Goal: Information Seeking & Learning: Learn about a topic

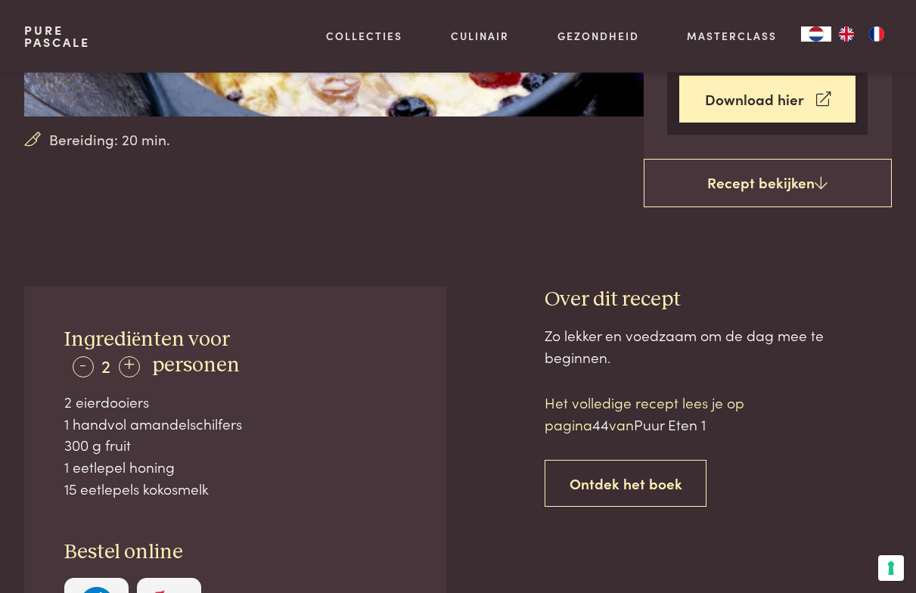
scroll to position [498, 0]
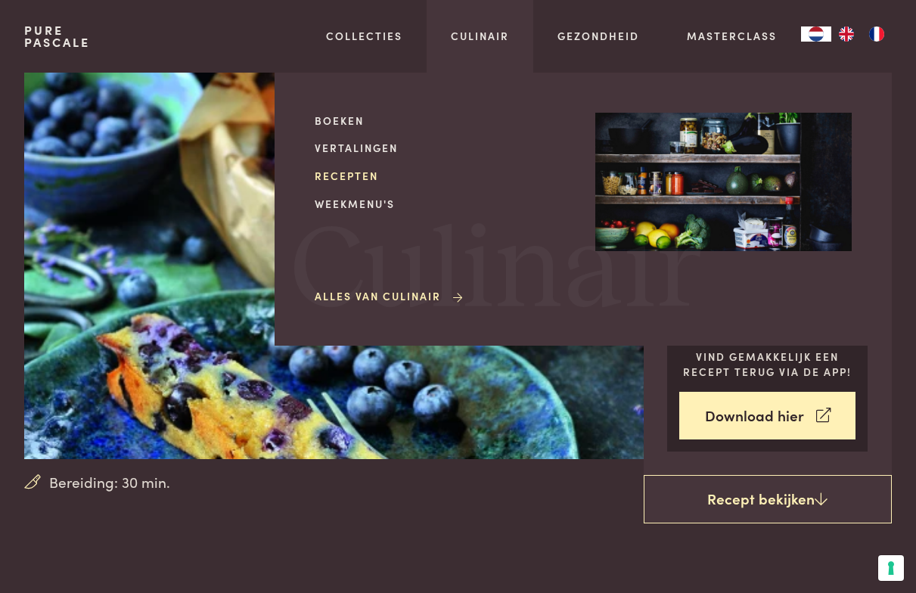
click at [354, 179] on link "Recepten" at bounding box center [443, 176] width 256 height 16
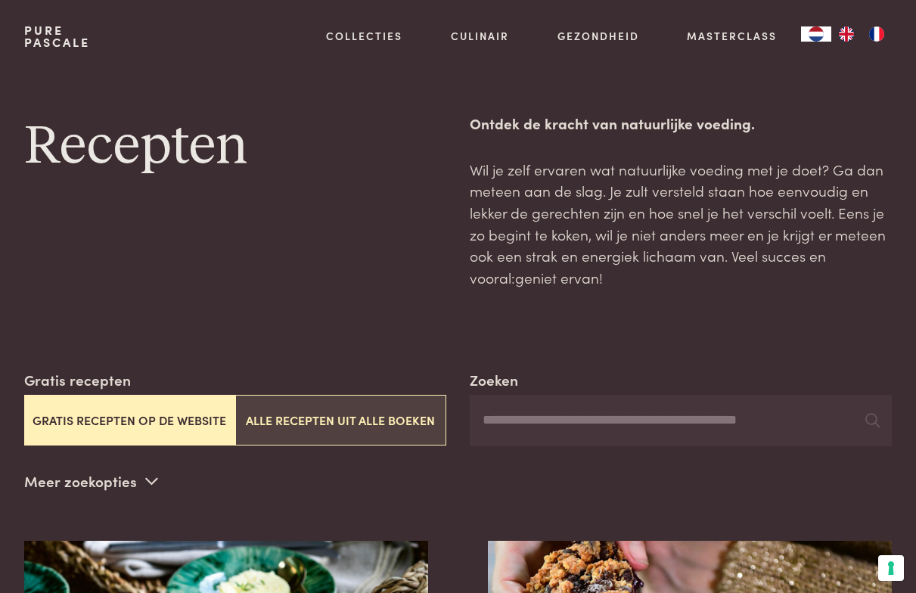
click at [352, 411] on button "Alle recepten uit alle boeken" at bounding box center [340, 420] width 211 height 51
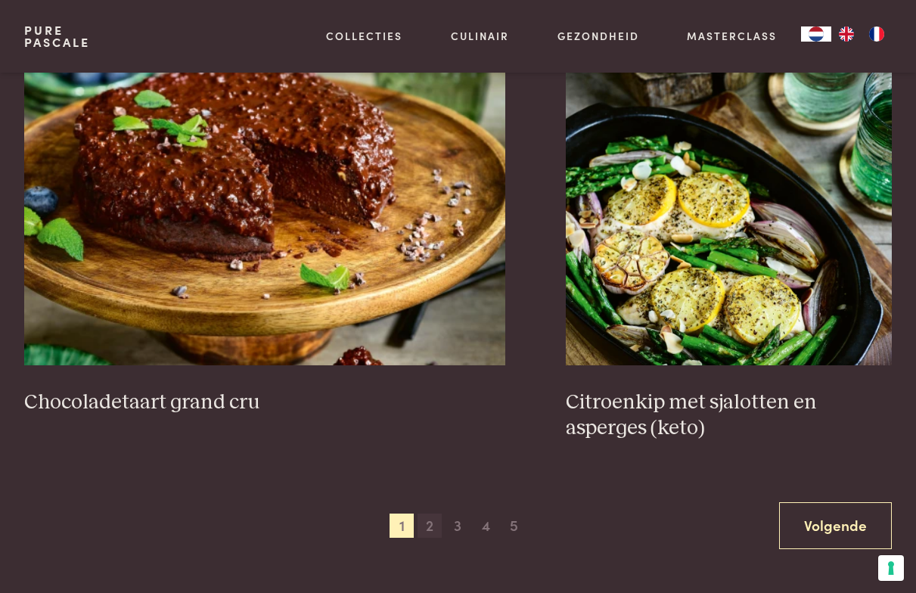
click at [423, 523] on span "2" at bounding box center [429, 525] width 24 height 24
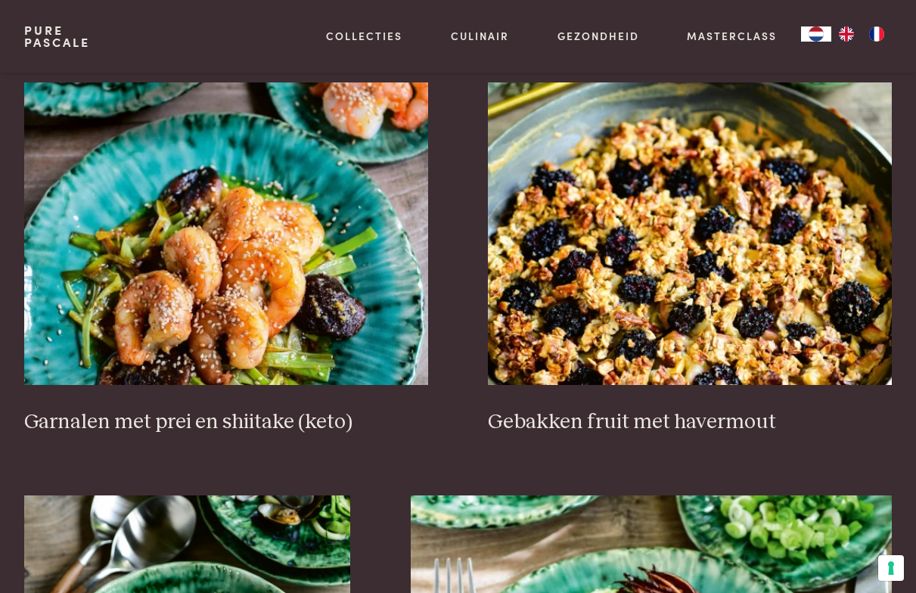
scroll to position [1776, 0]
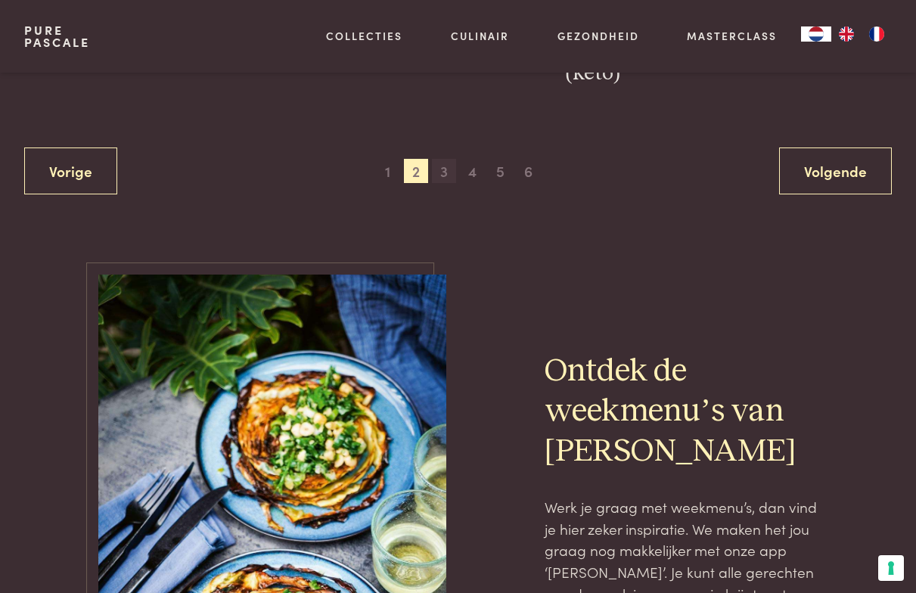
click at [441, 167] on span "3" at bounding box center [444, 171] width 24 height 24
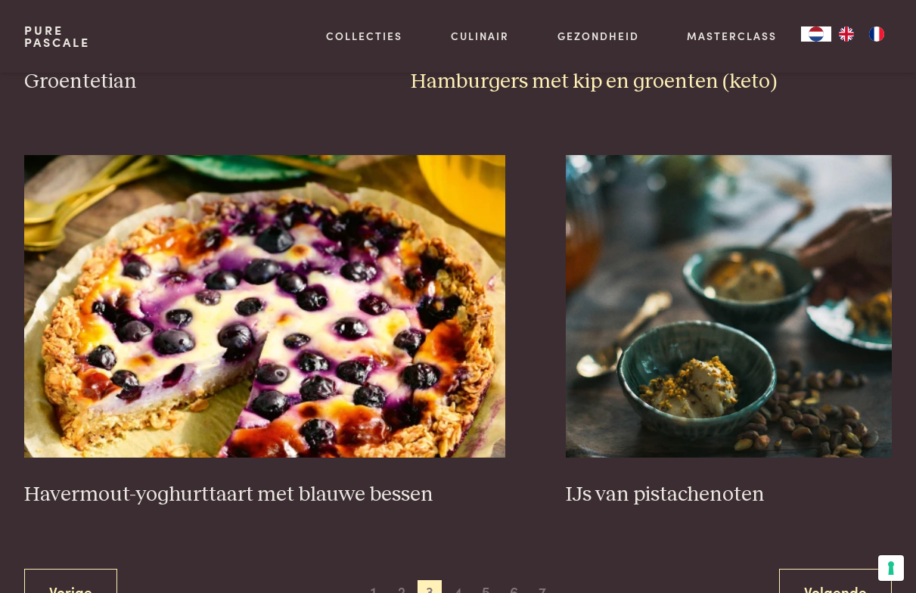
scroll to position [2587, 0]
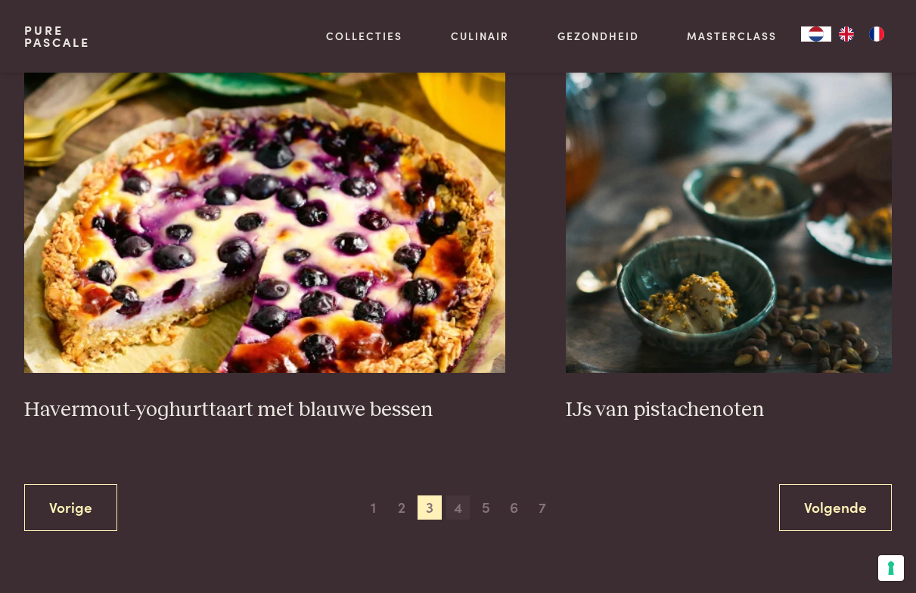
click at [464, 501] on span "4" at bounding box center [458, 507] width 24 height 24
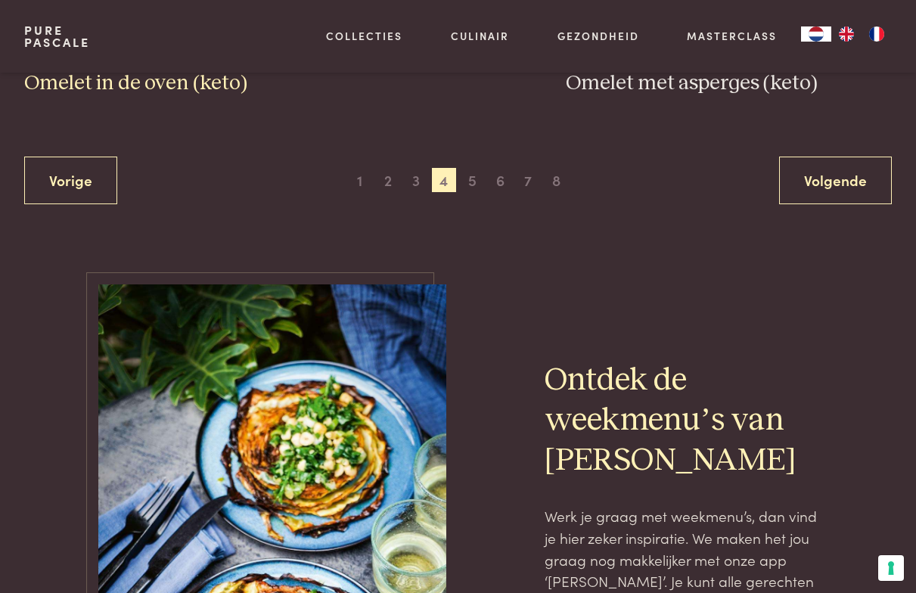
scroll to position [2939, 0]
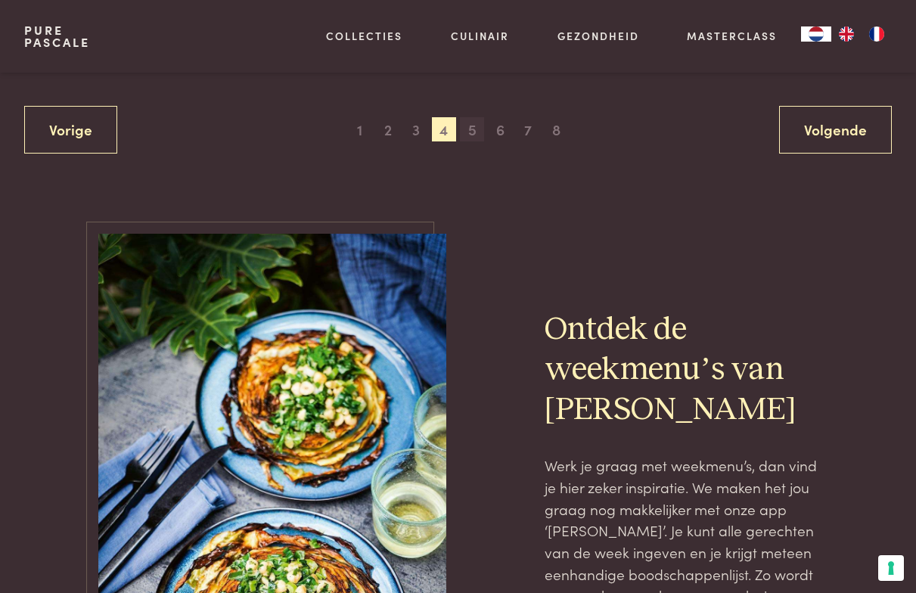
click at [476, 117] on span "5" at bounding box center [472, 129] width 24 height 24
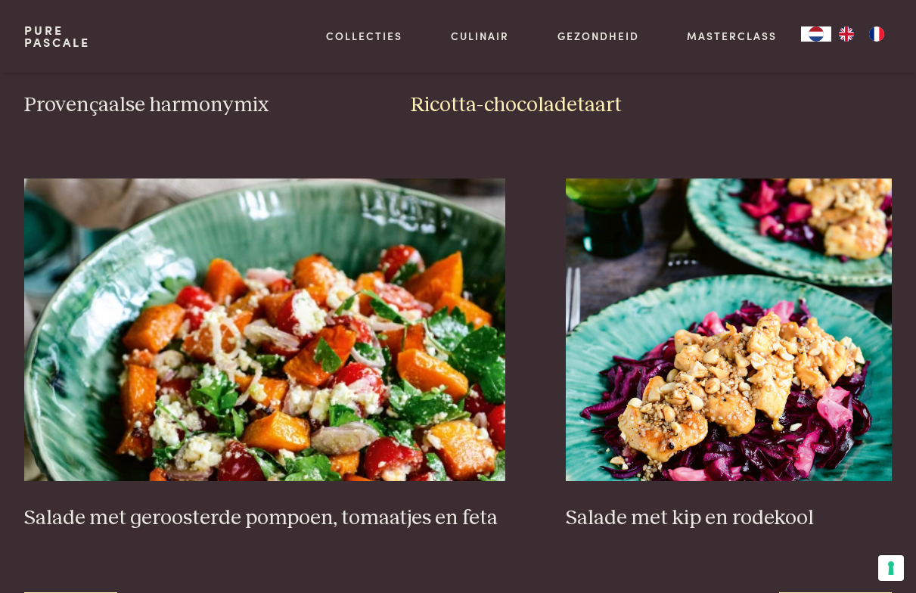
scroll to position [2518, 0]
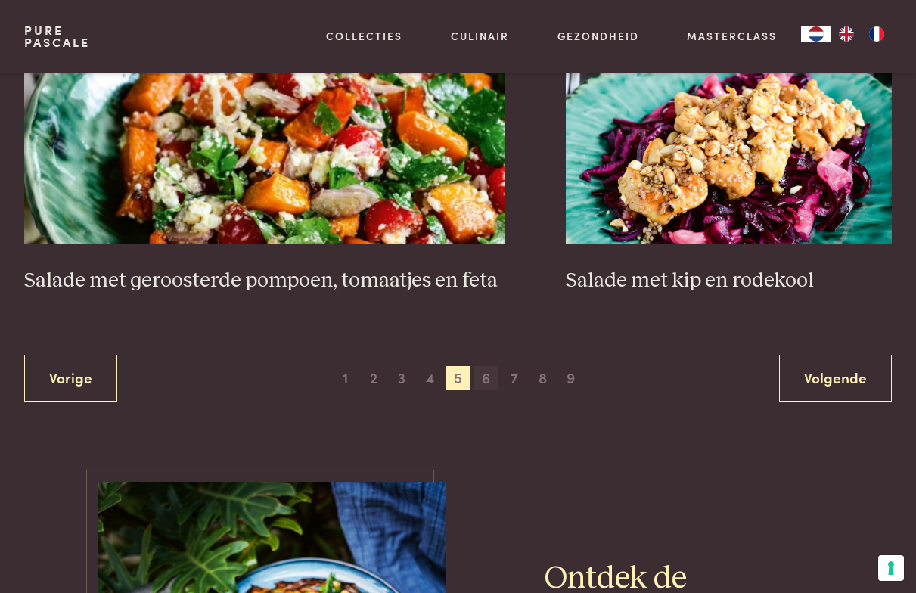
click at [488, 368] on span "6" at bounding box center [486, 378] width 24 height 24
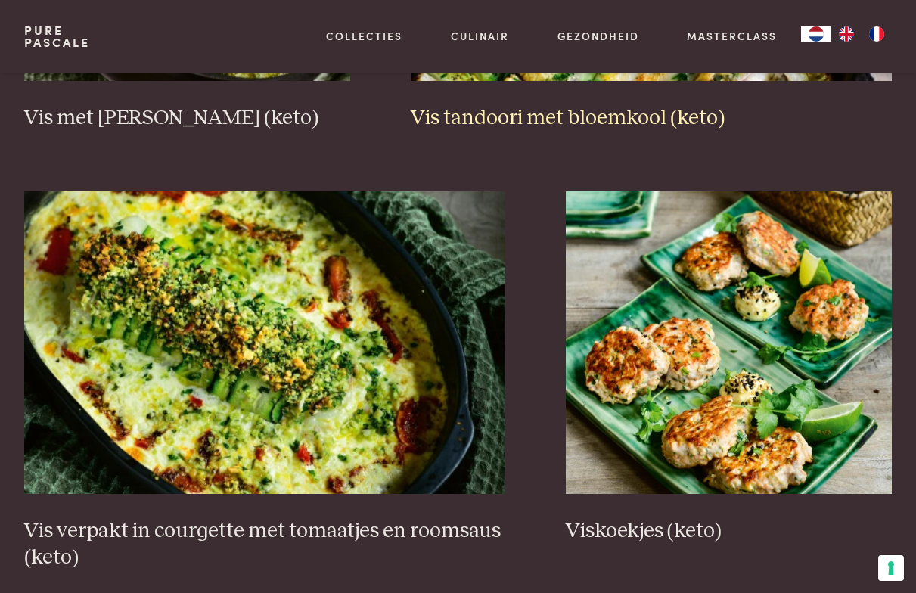
scroll to position [2663, 0]
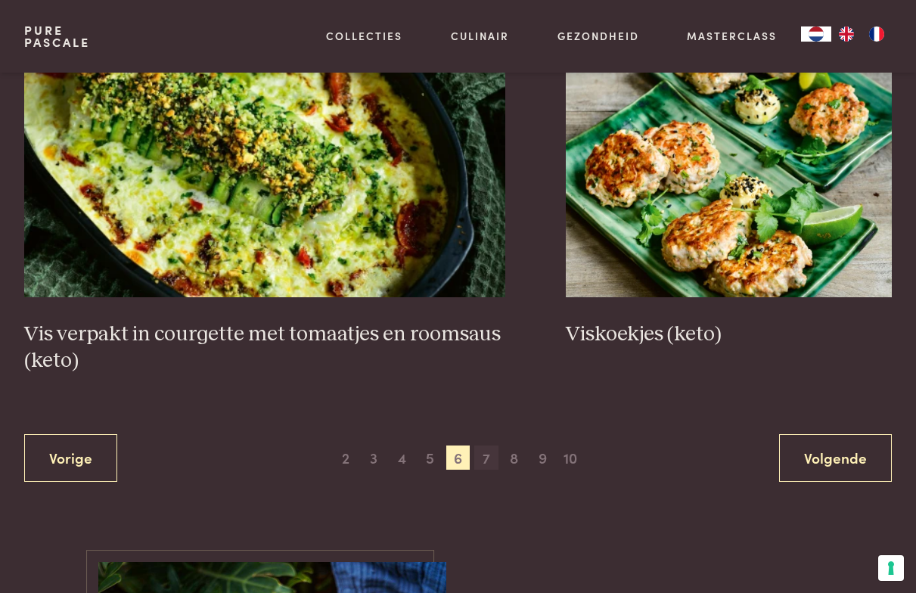
click at [479, 449] on span "7" at bounding box center [486, 457] width 24 height 24
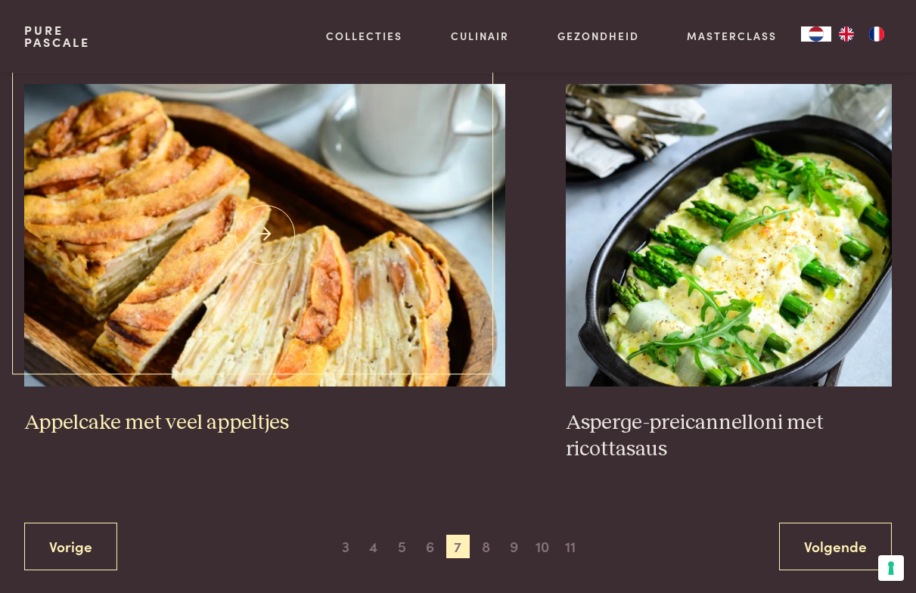
scroll to position [2771, 0]
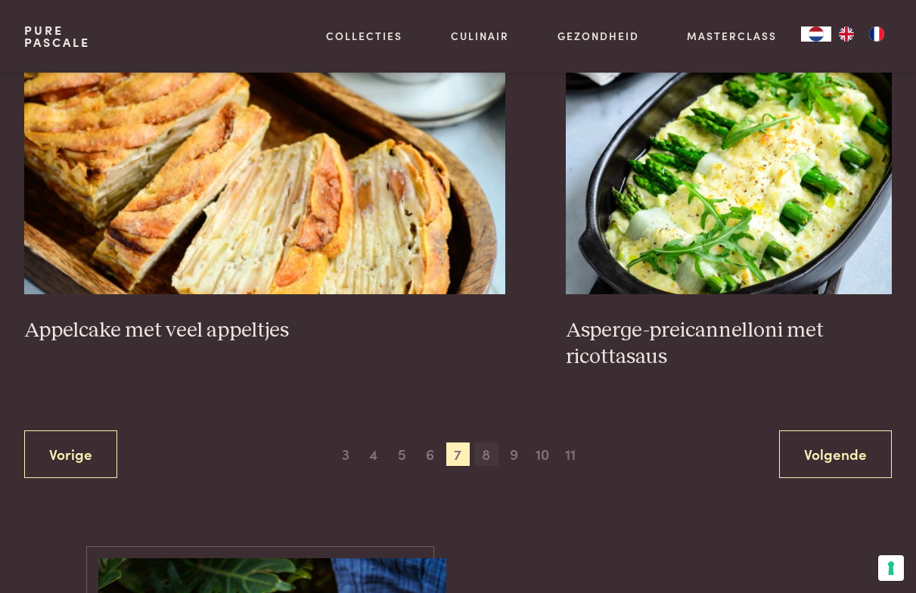
click at [491, 442] on span "8" at bounding box center [486, 454] width 24 height 24
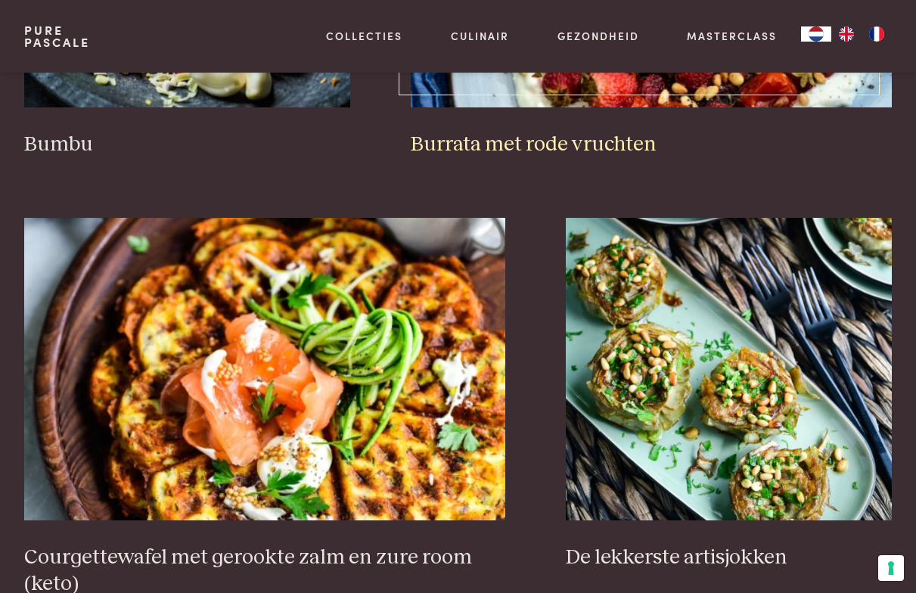
scroll to position [2545, 0]
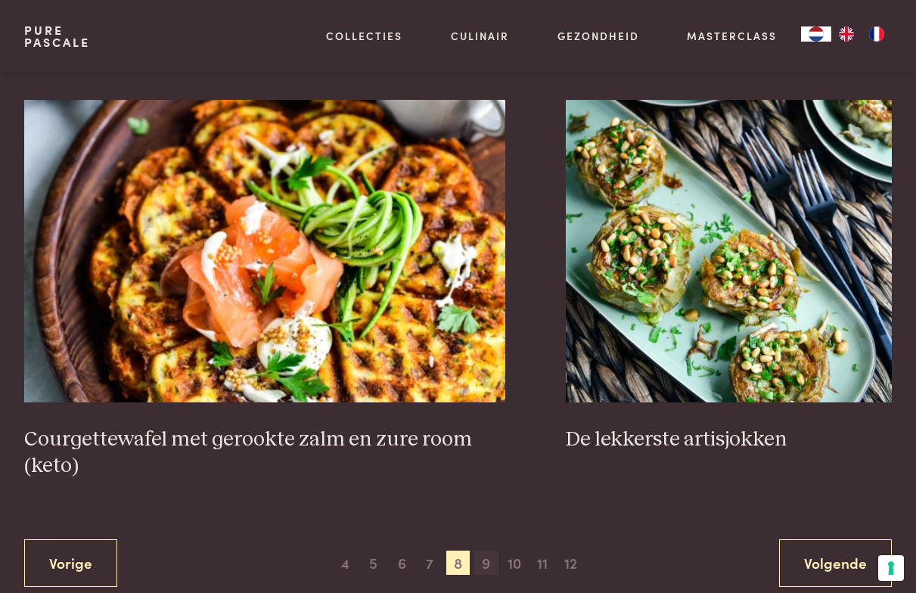
click at [485, 551] on span "9" at bounding box center [486, 563] width 24 height 24
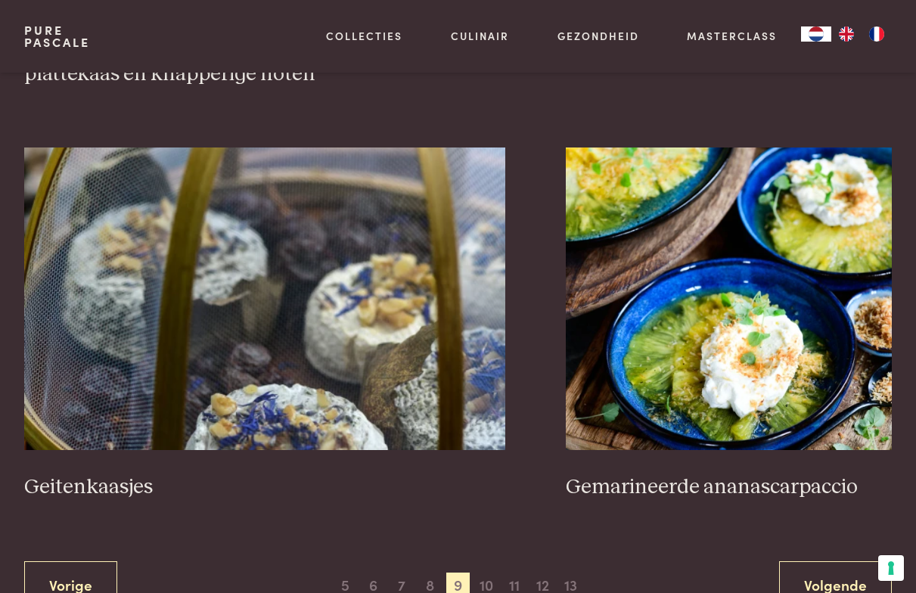
scroll to position [2623, 0]
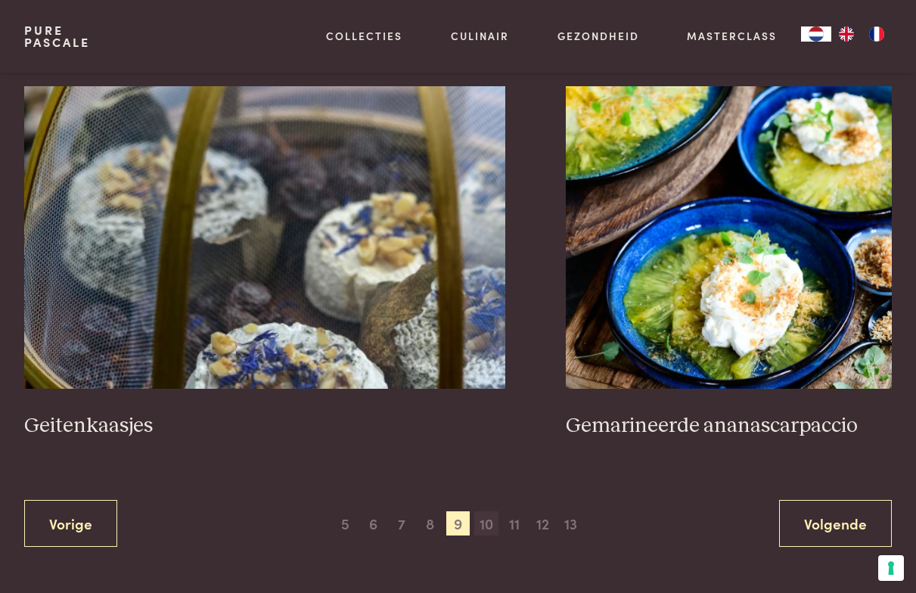
click at [495, 517] on span "10" at bounding box center [486, 523] width 24 height 24
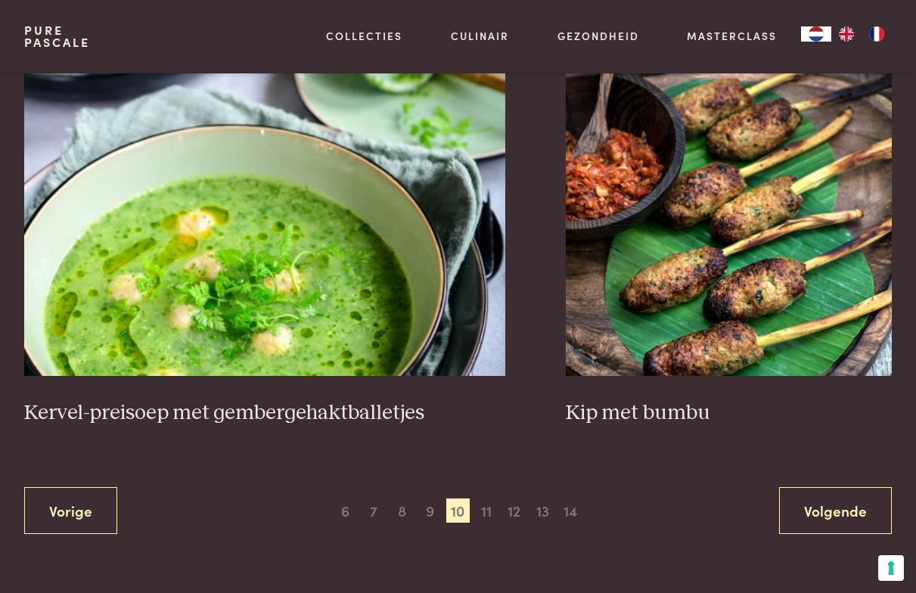
scroll to position [2701, 0]
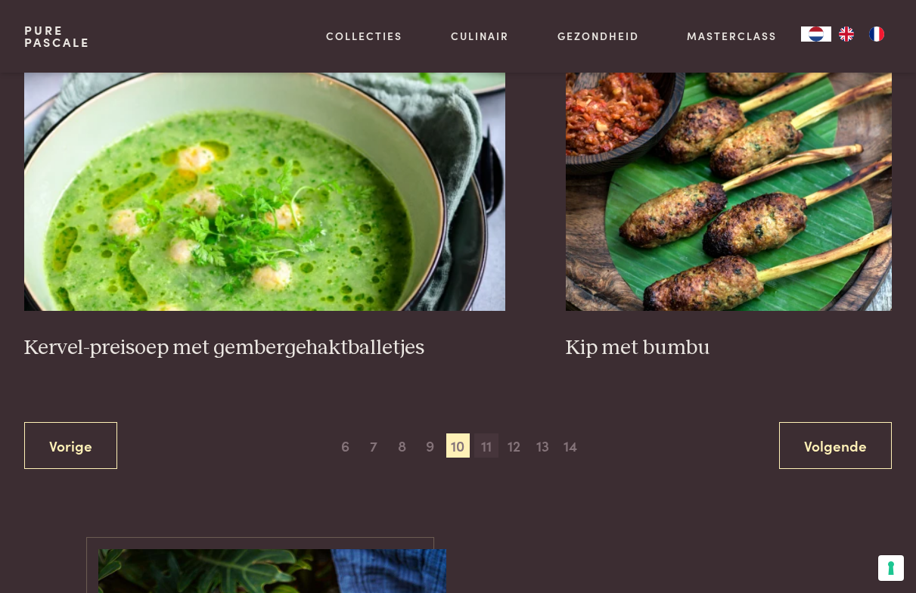
click at [491, 433] on span "11" at bounding box center [486, 445] width 24 height 24
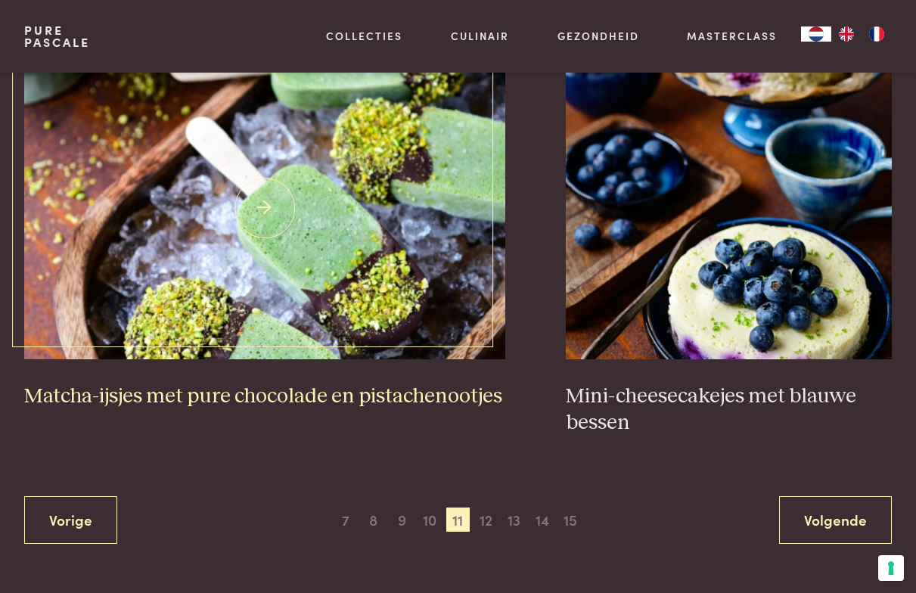
scroll to position [2633, 0]
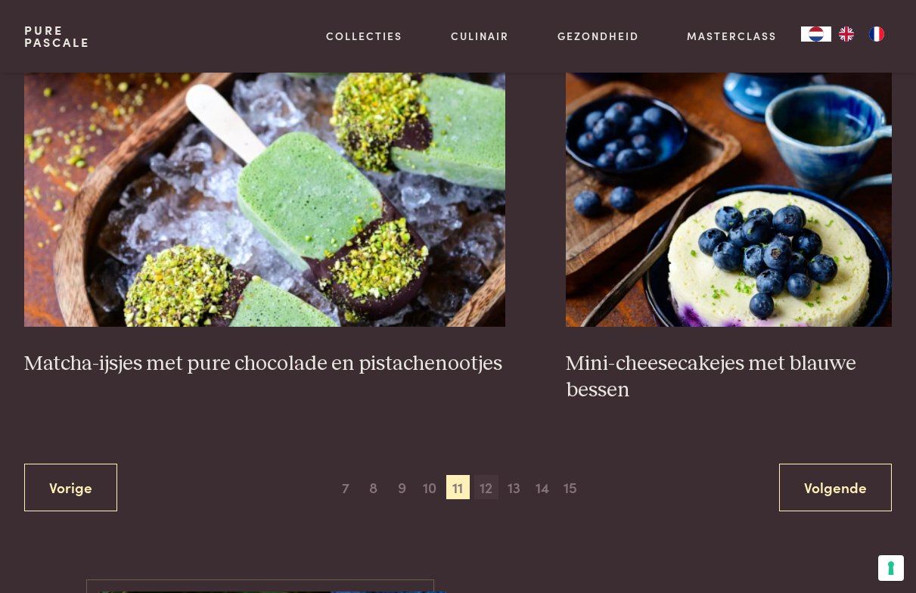
click at [489, 481] on span "12" at bounding box center [486, 487] width 24 height 24
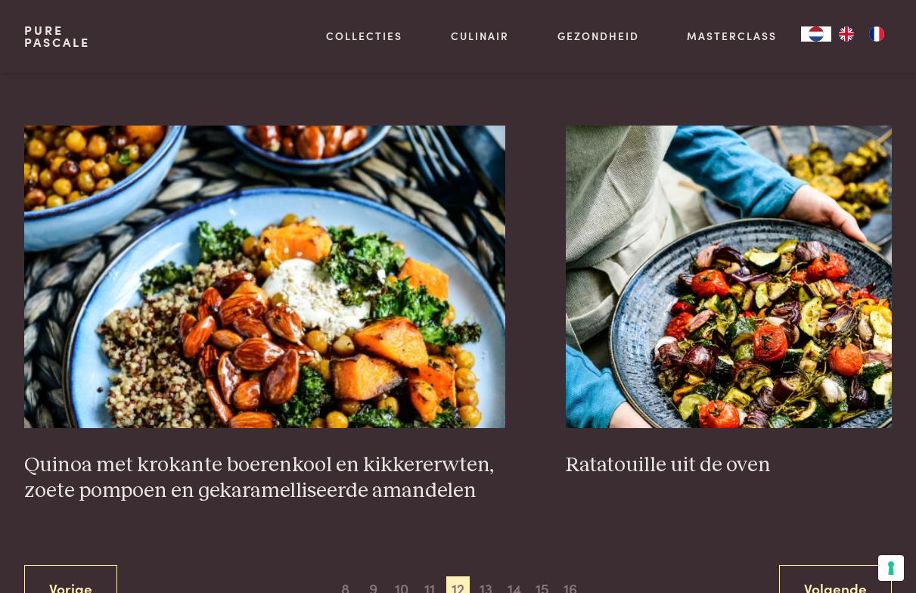
scroll to position [2623, 0]
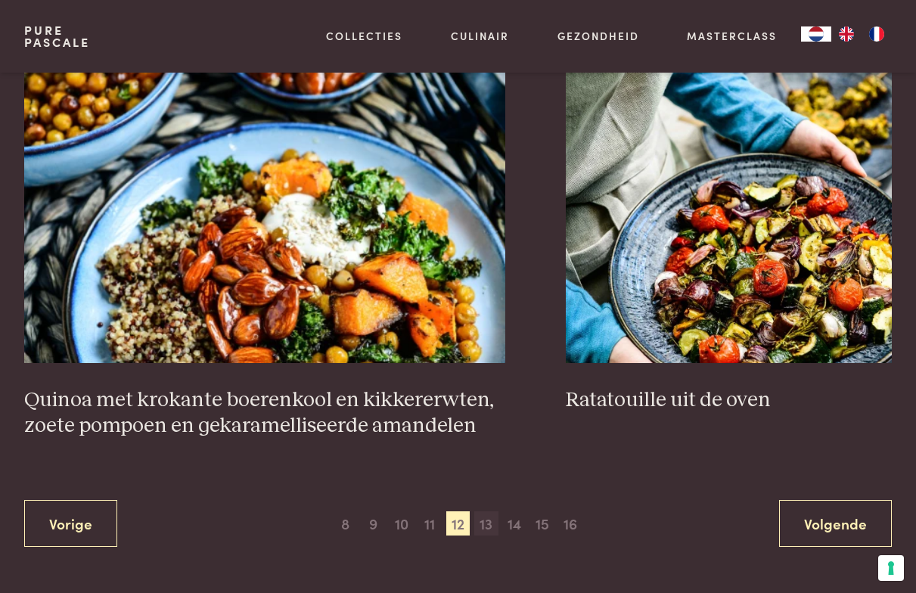
click at [487, 535] on span "13" at bounding box center [486, 523] width 24 height 24
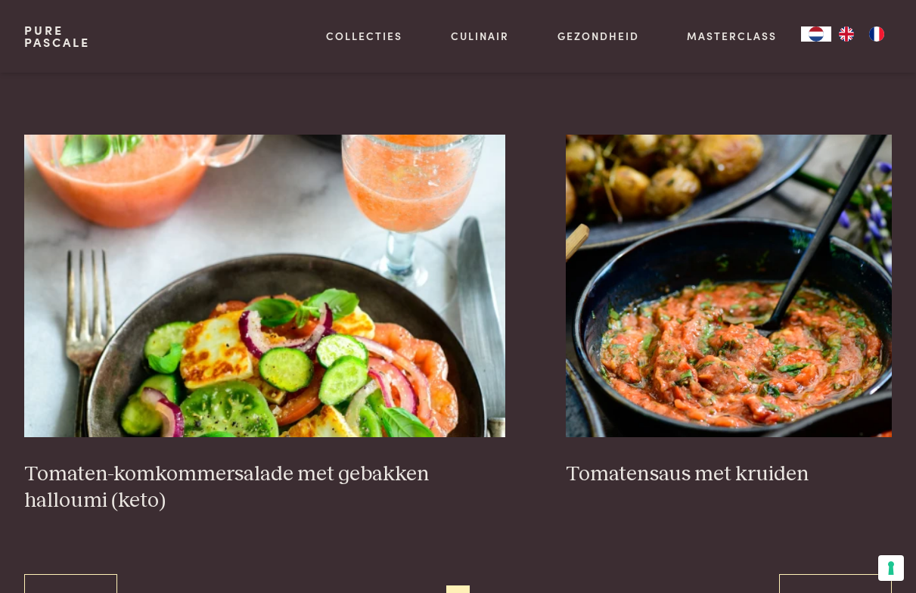
scroll to position [2596, 0]
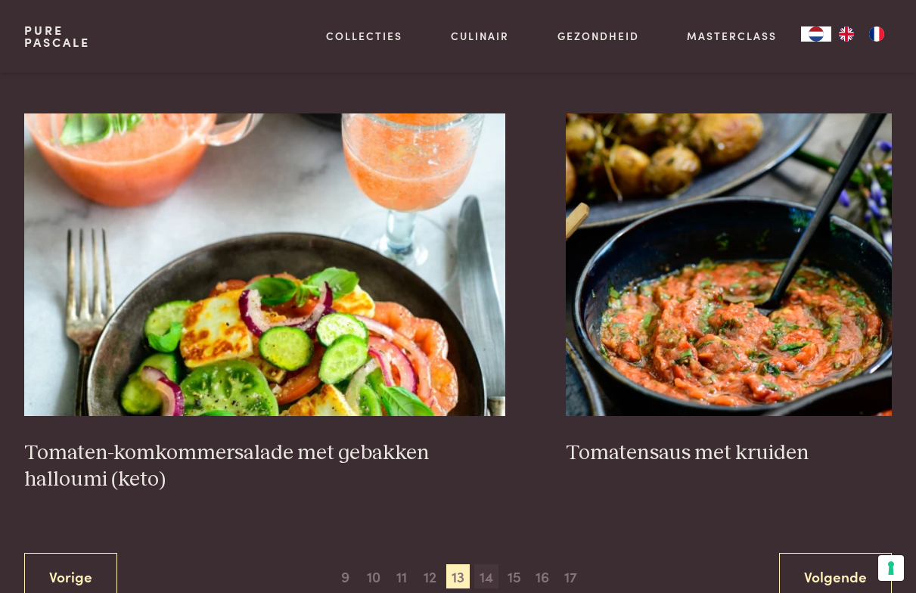
click at [484, 571] on span "14" at bounding box center [486, 576] width 24 height 24
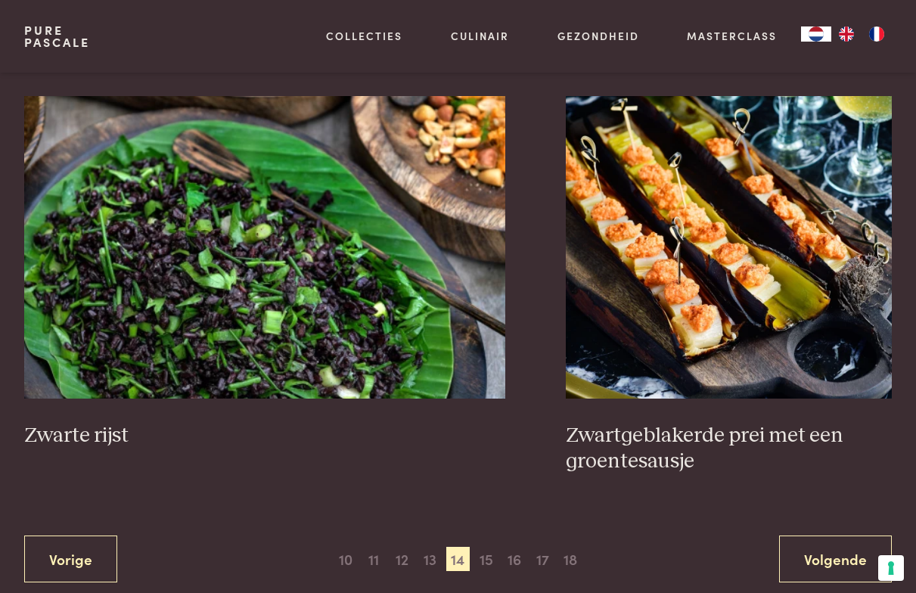
scroll to position [2647, 0]
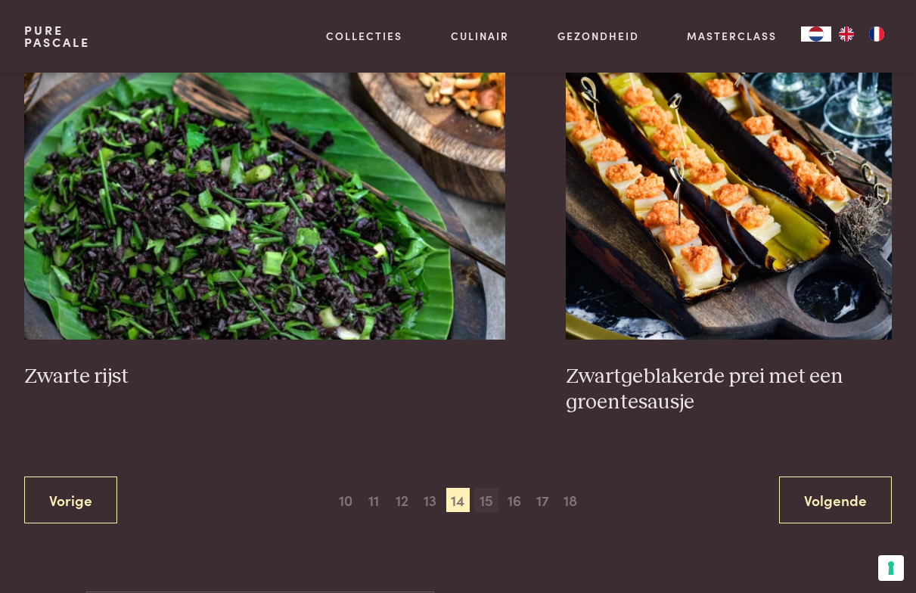
click at [492, 489] on span "15" at bounding box center [486, 500] width 24 height 24
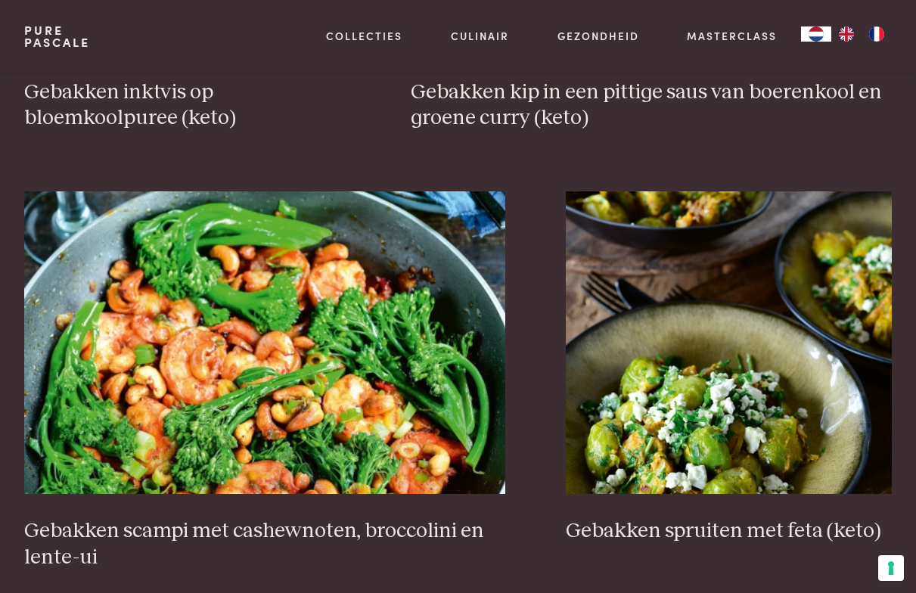
scroll to position [2613, 0]
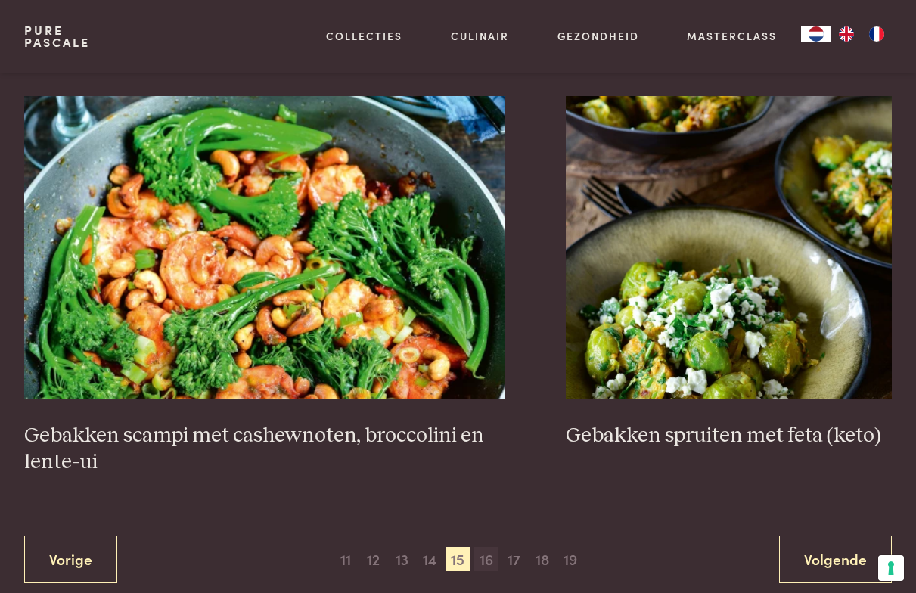
click at [485, 551] on span "16" at bounding box center [486, 559] width 24 height 24
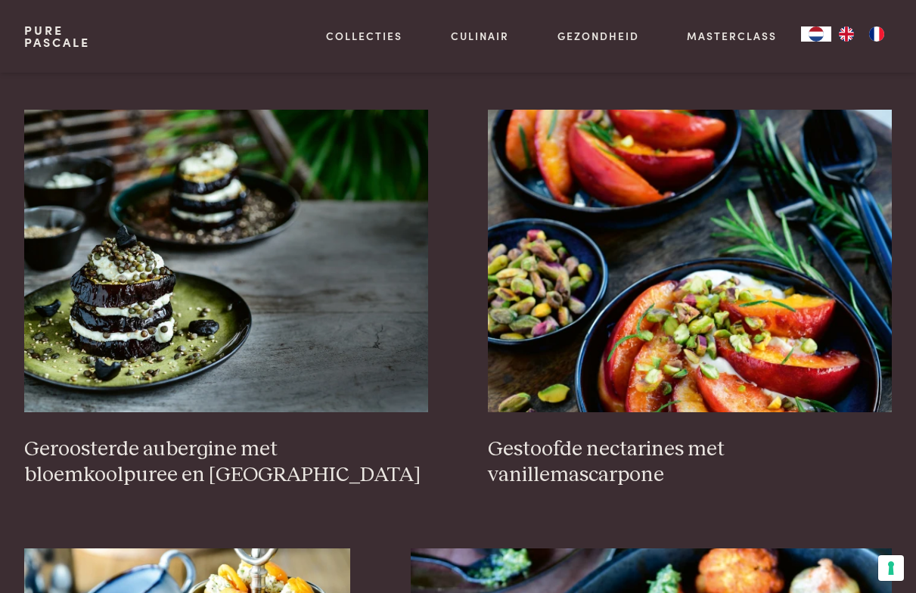
scroll to position [1811, 0]
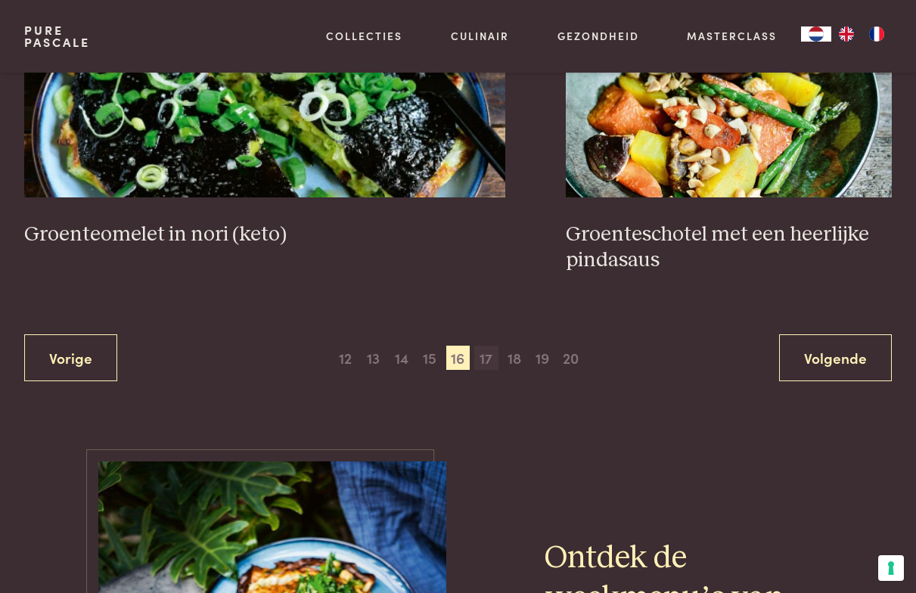
click at [489, 349] on span "17" at bounding box center [486, 358] width 24 height 24
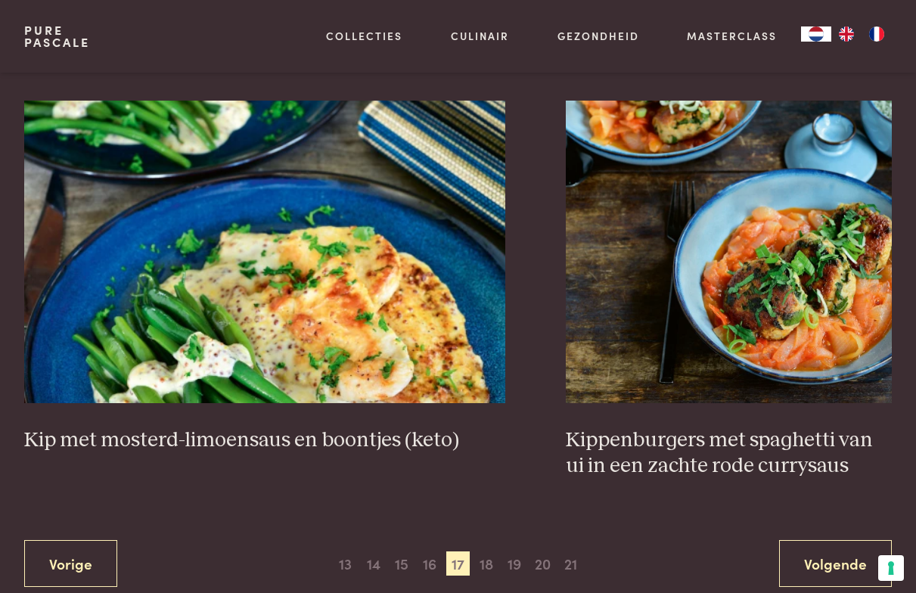
scroll to position [2773, 0]
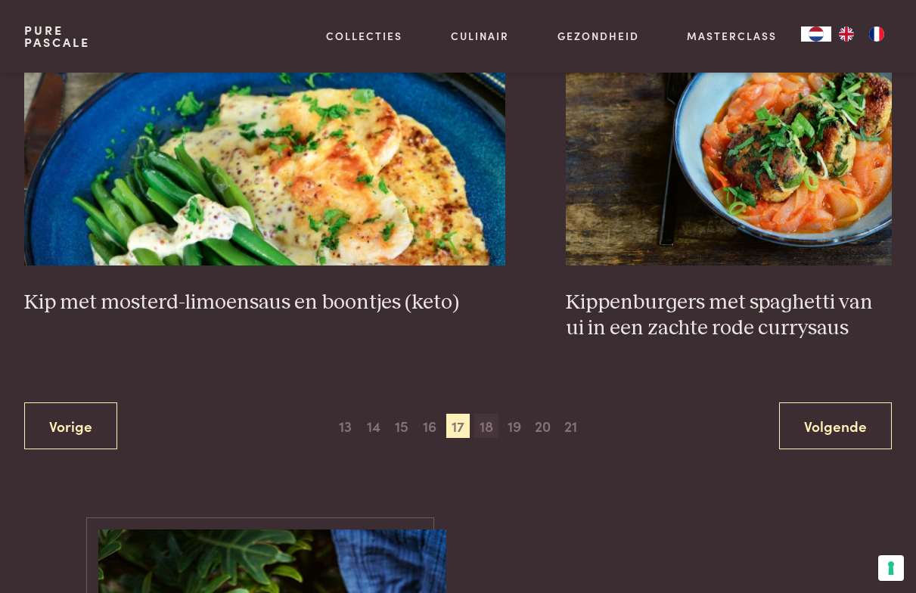
click at [489, 423] on span "18" at bounding box center [486, 426] width 24 height 24
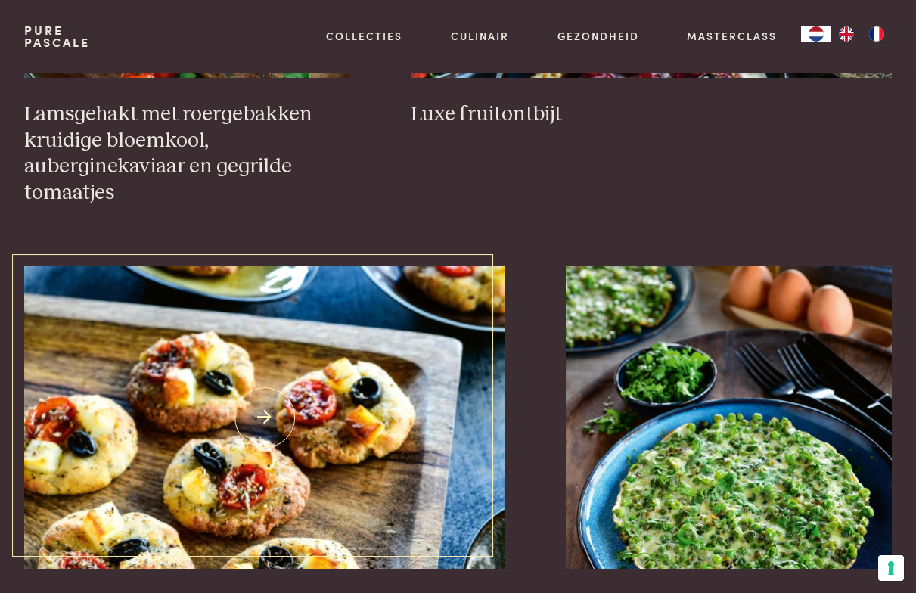
scroll to position [1007, 0]
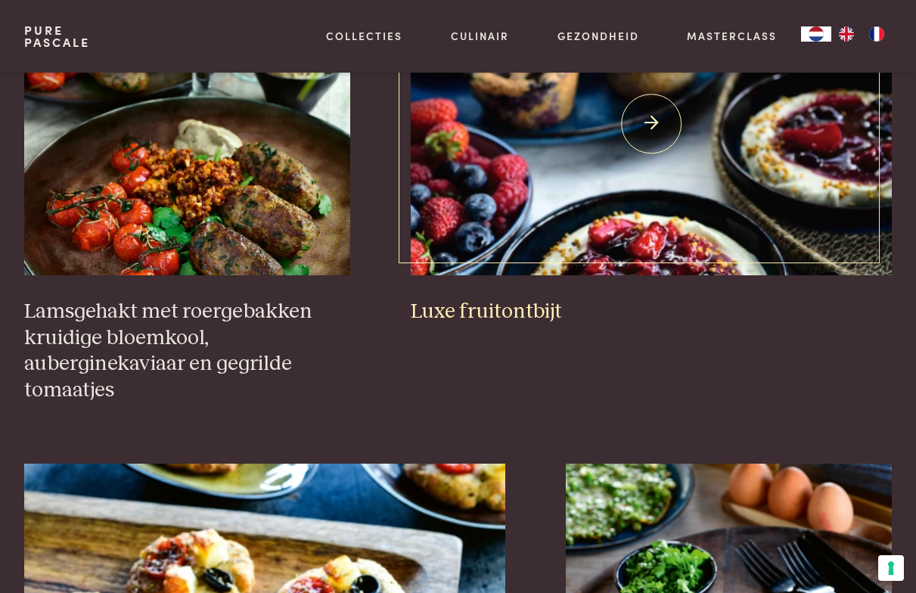
click at [542, 222] on img at bounding box center [651, 124] width 481 height 302
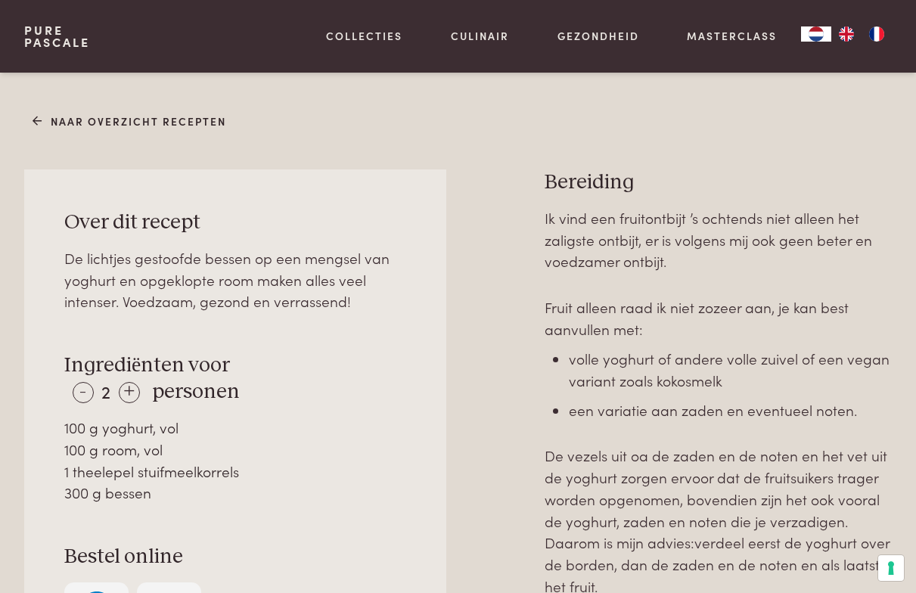
scroll to position [505, 0]
